Goal: Transaction & Acquisition: Purchase product/service

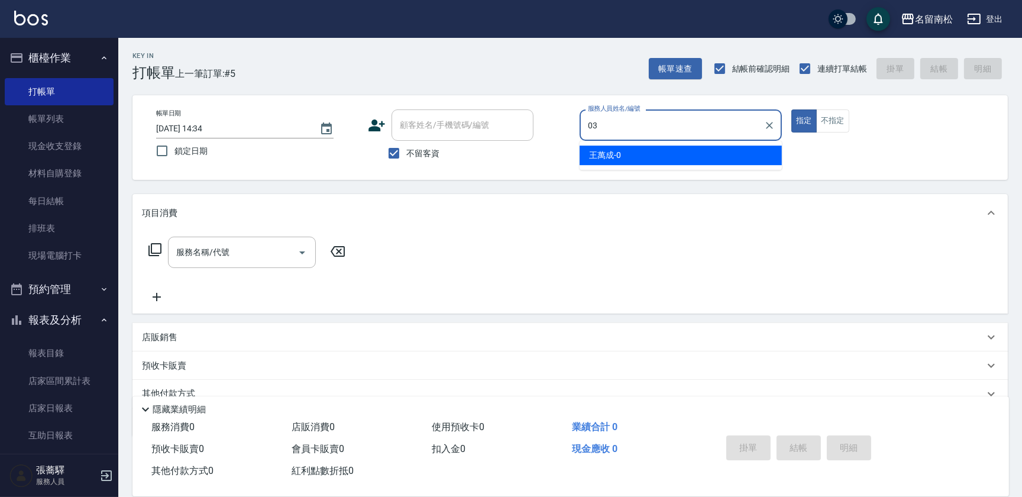
type input "[PERSON_NAME]-03"
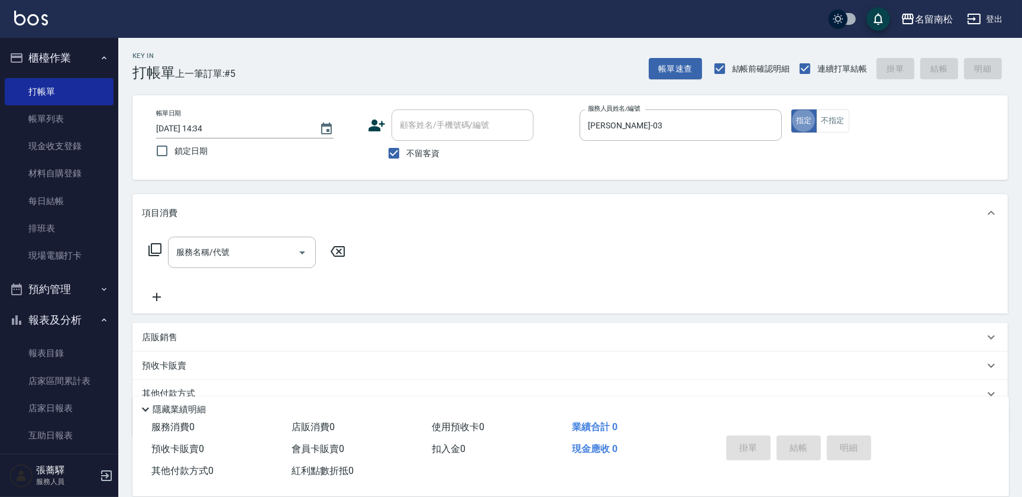
type button "true"
click at [218, 248] on div "服務名稱/代號 服務名稱/代號" at bounding box center [242, 252] width 148 height 31
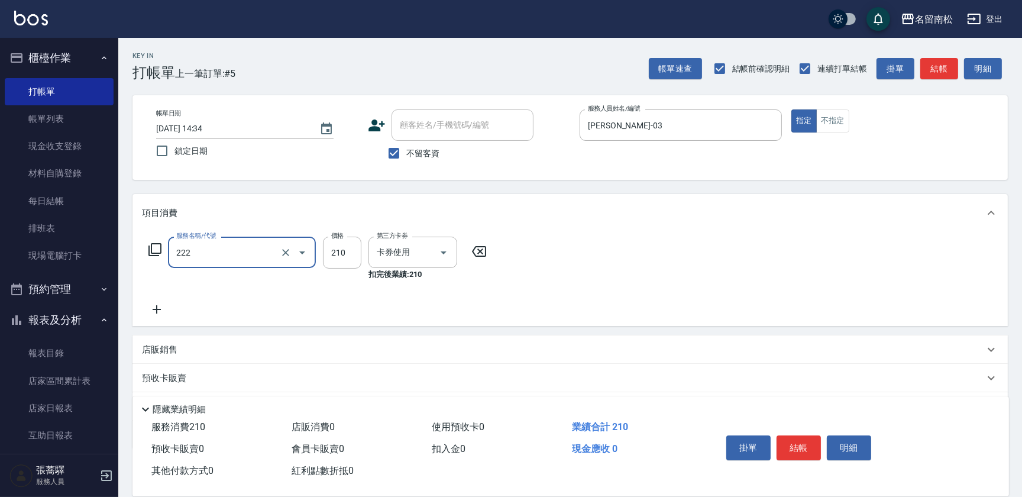
type input "洗髮卡券[210](222)"
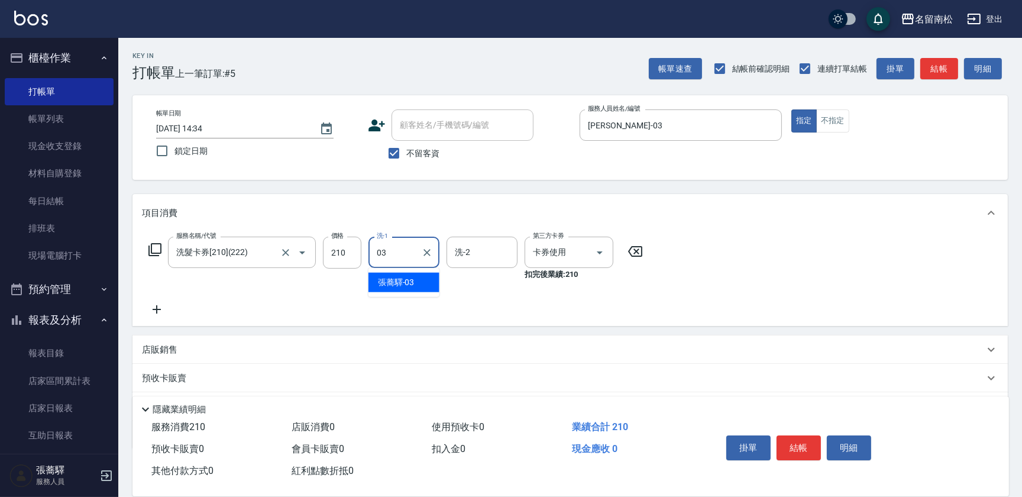
type input "[PERSON_NAME]-03"
click at [809, 446] on button "結帳" at bounding box center [799, 447] width 44 height 25
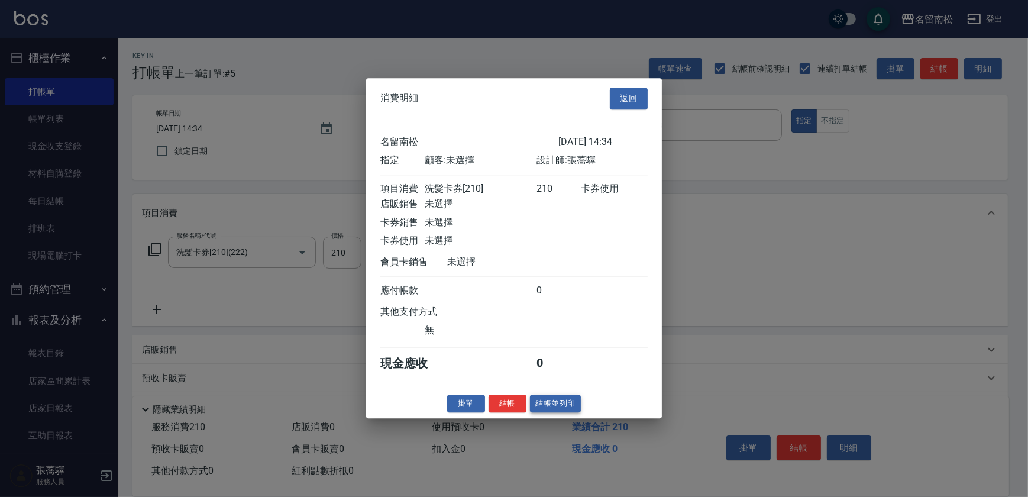
click at [561, 403] on button "結帳並列印" at bounding box center [555, 404] width 51 height 18
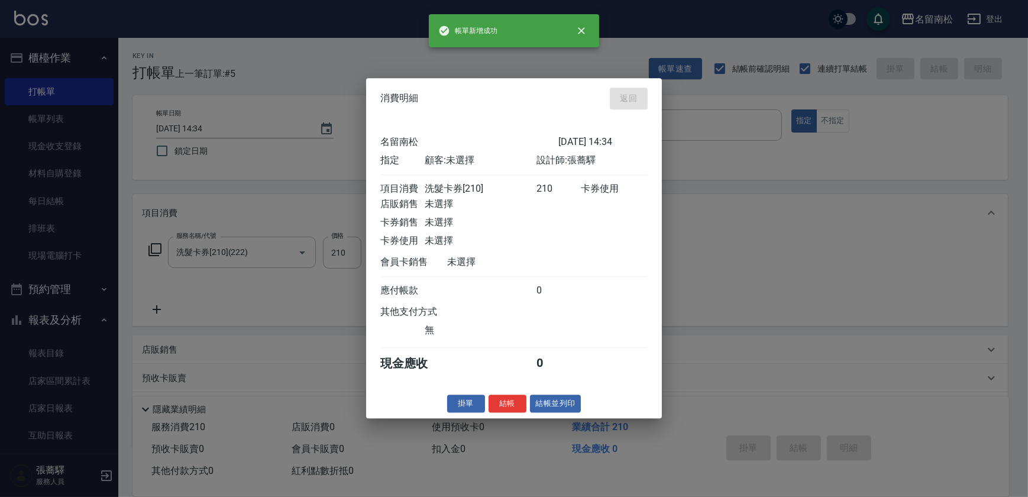
type input "[DATE] 15:42"
